Goal: Navigation & Orientation: Find specific page/section

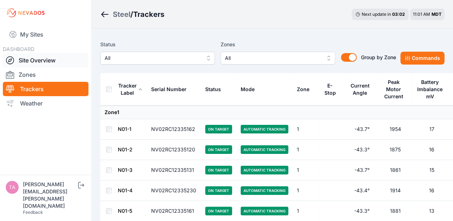
click at [58, 58] on link "Site Overview" at bounding box center [46, 60] width 86 height 14
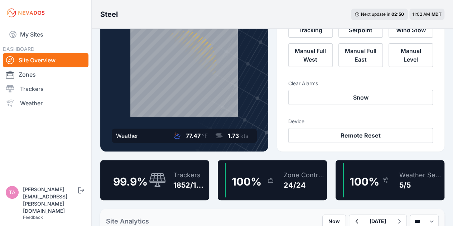
scroll to position [27, 0]
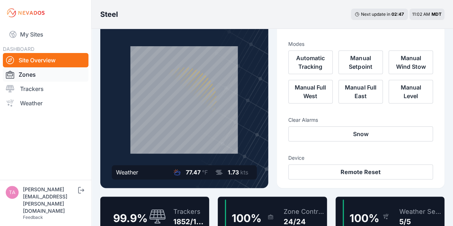
click at [59, 76] on link "Zones" at bounding box center [46, 74] width 86 height 14
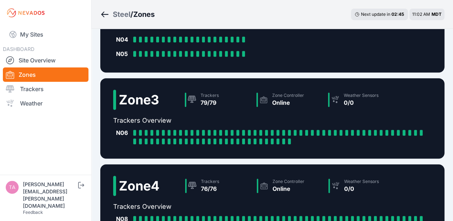
scroll to position [250, 0]
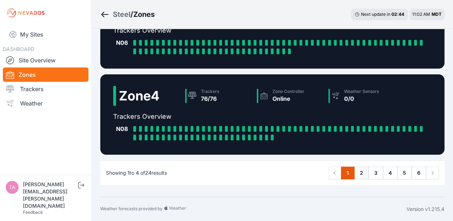
click at [359, 169] on link "2" at bounding box center [361, 172] width 15 height 13
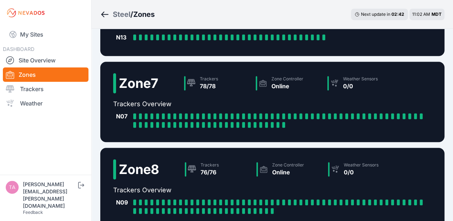
scroll to position [278, 0]
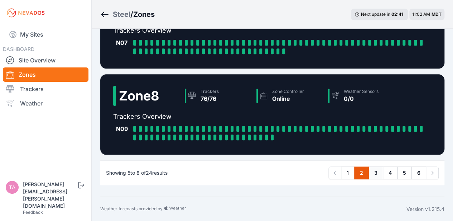
click at [376, 170] on link "3" at bounding box center [376, 172] width 15 height 13
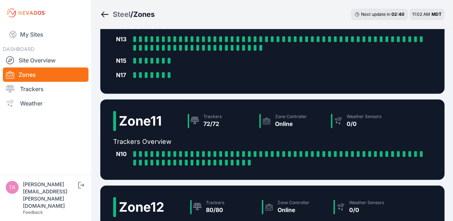
scroll to position [250, 0]
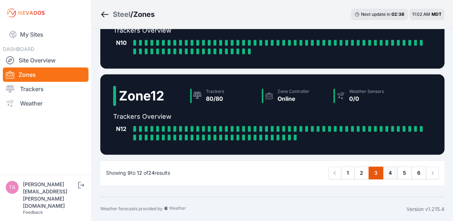
click at [388, 169] on link "4" at bounding box center [390, 172] width 15 height 13
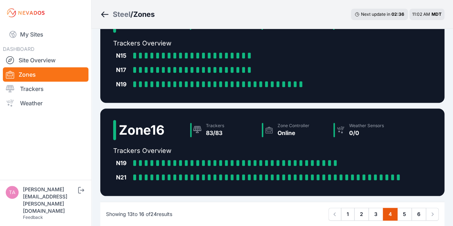
scroll to position [287, 0]
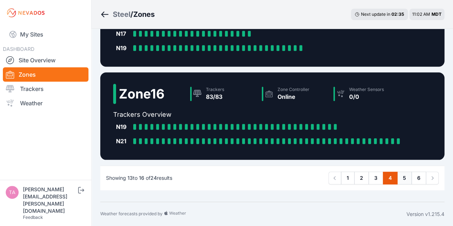
click at [404, 179] on link "5" at bounding box center [404, 178] width 15 height 13
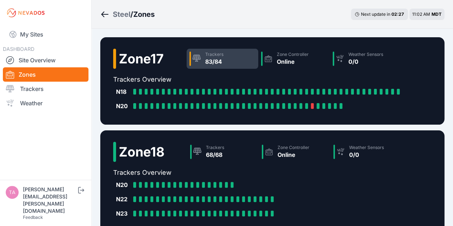
click at [213, 57] on div "Trackers" at bounding box center [214, 55] width 18 height 6
